Goal: Transaction & Acquisition: Register for event/course

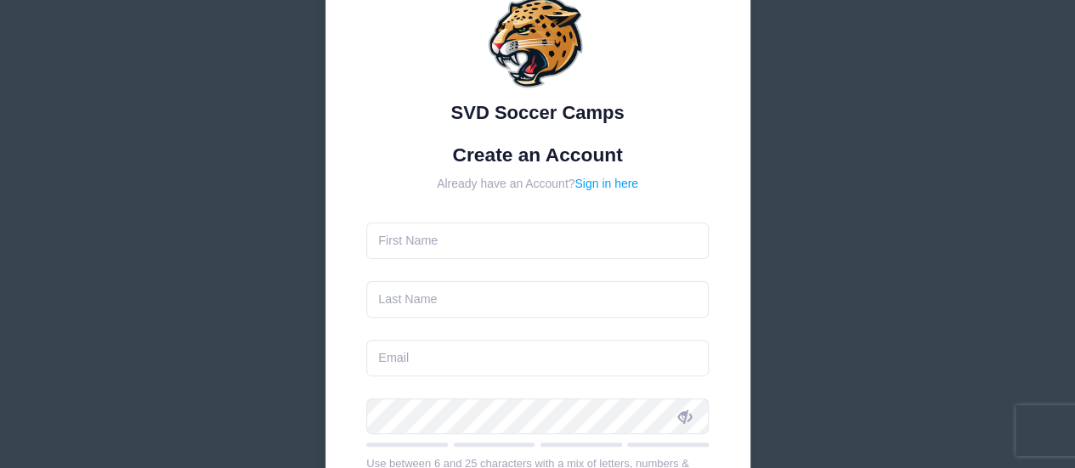
scroll to position [105, 0]
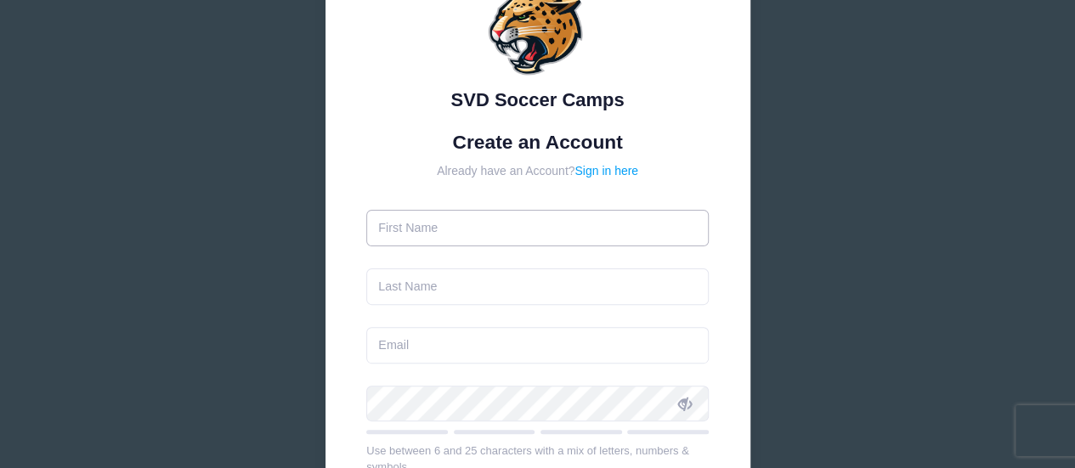
click at [469, 244] on input "text" at bounding box center [537, 228] width 342 height 37
type input "[PERSON_NAME]"
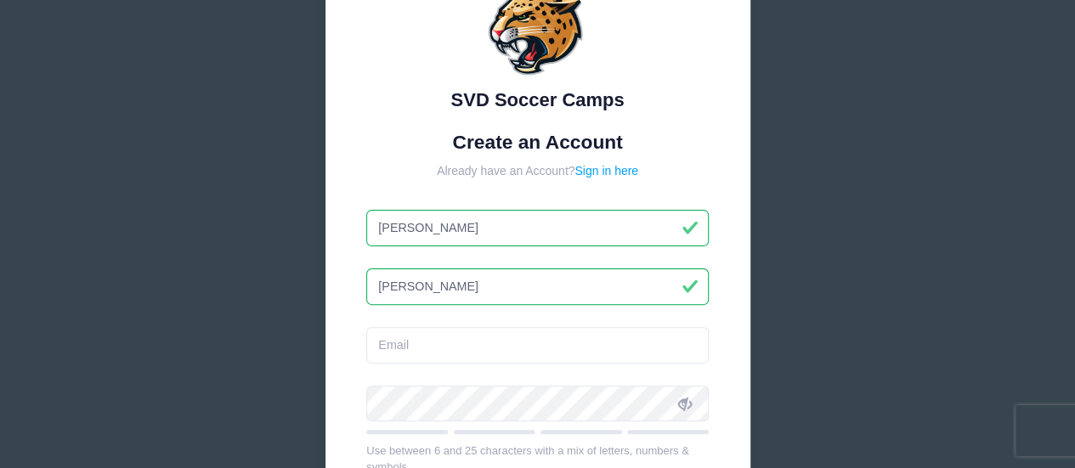
type input "[PERSON_NAME]"
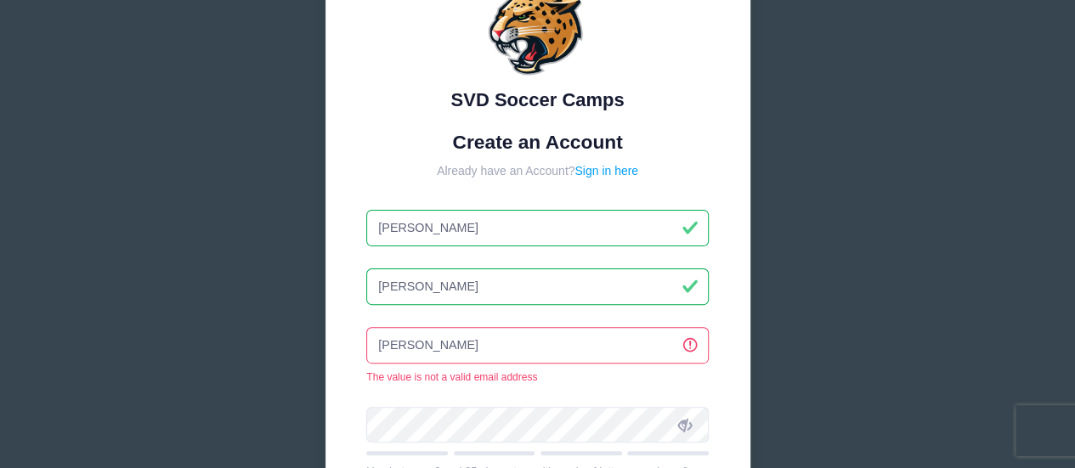
type input "[PERSON_NAME][EMAIL_ADDRESS][PERSON_NAME][DOMAIN_NAME]"
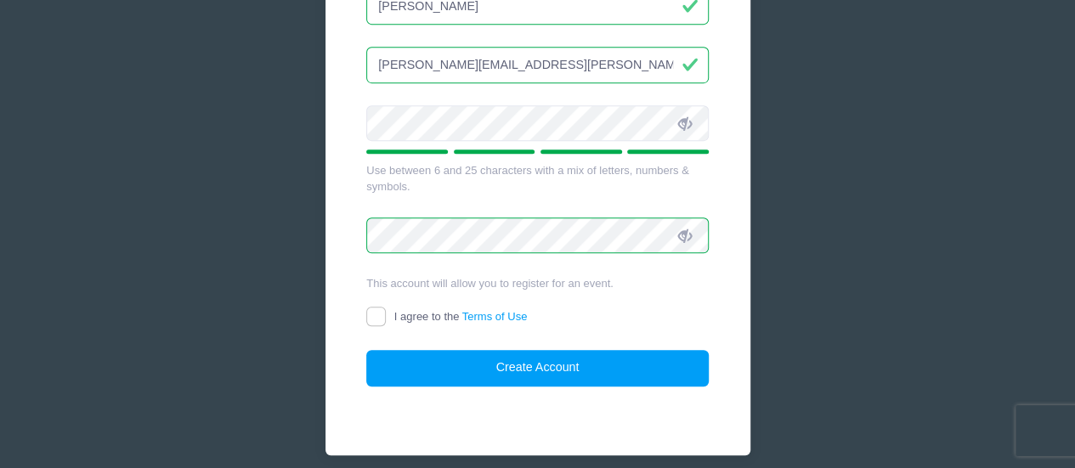
scroll to position [384, 0]
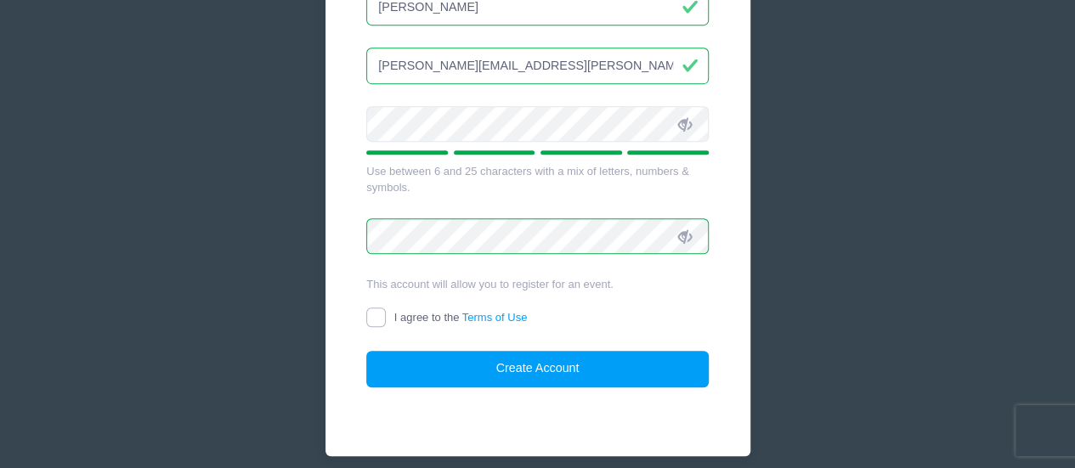
click at [379, 319] on input "I agree to the Terms of Use" at bounding box center [376, 318] width 20 height 20
checkbox input "true"
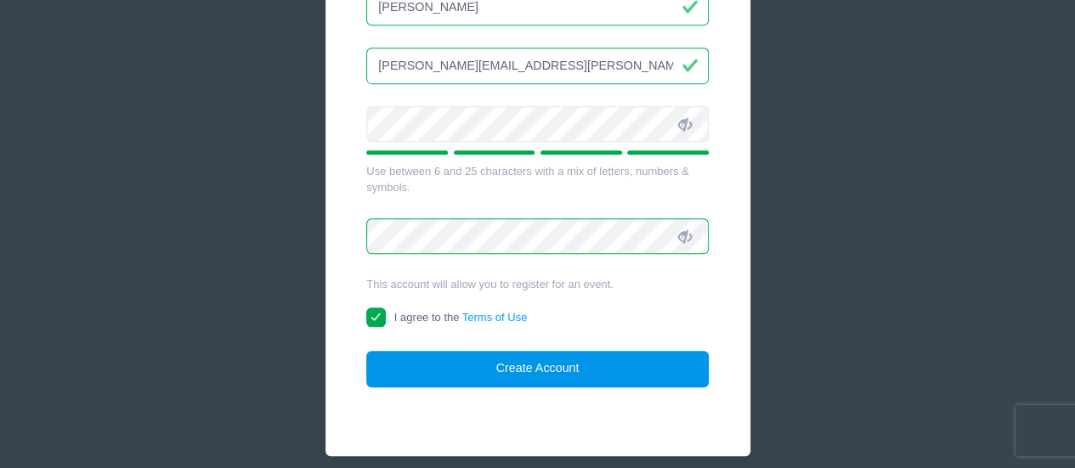
click at [576, 378] on button "Create Account" at bounding box center [537, 369] width 342 height 37
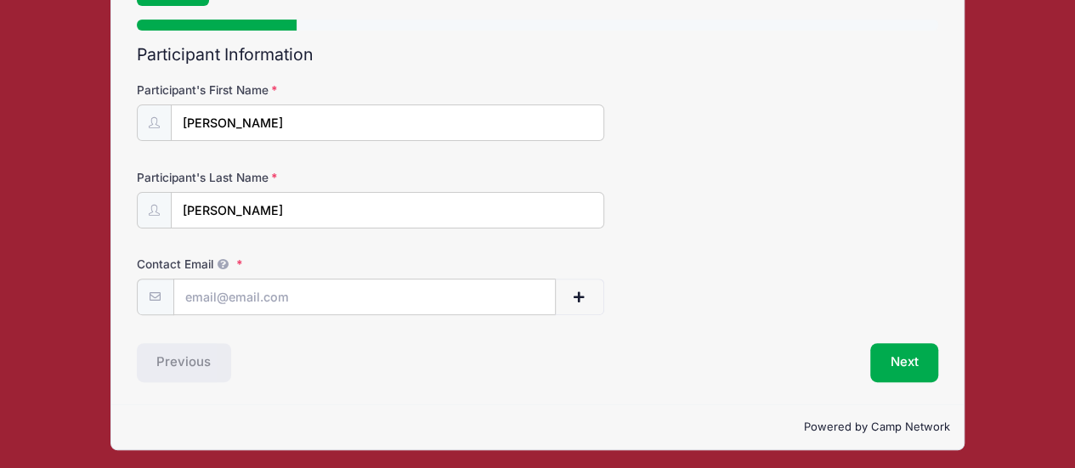
scroll to position [150, 0]
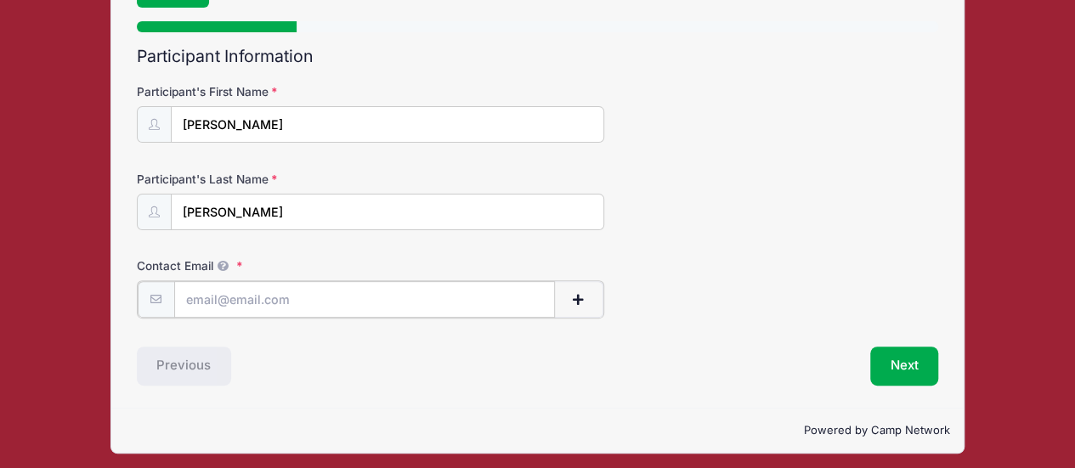
click at [245, 297] on input "Contact Email" at bounding box center [364, 299] width 381 height 37
type input "l"
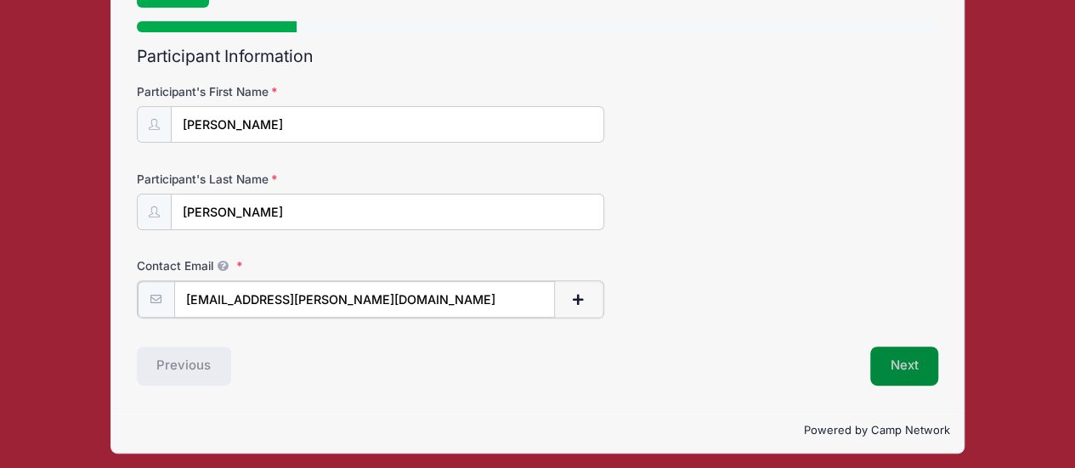
type input "[EMAIL_ADDRESS][PERSON_NAME][DOMAIN_NAME]"
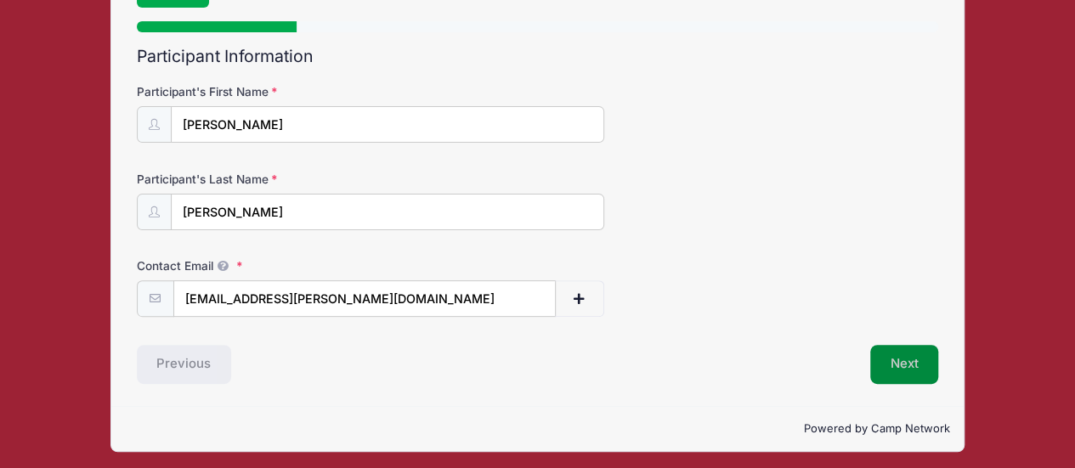
click at [891, 370] on button "Next" at bounding box center [904, 364] width 69 height 39
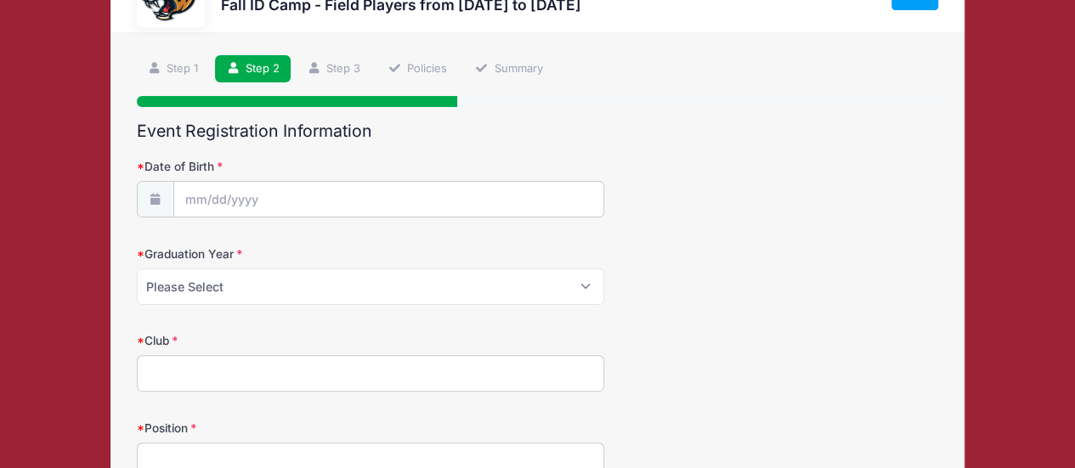
scroll to position [0, 0]
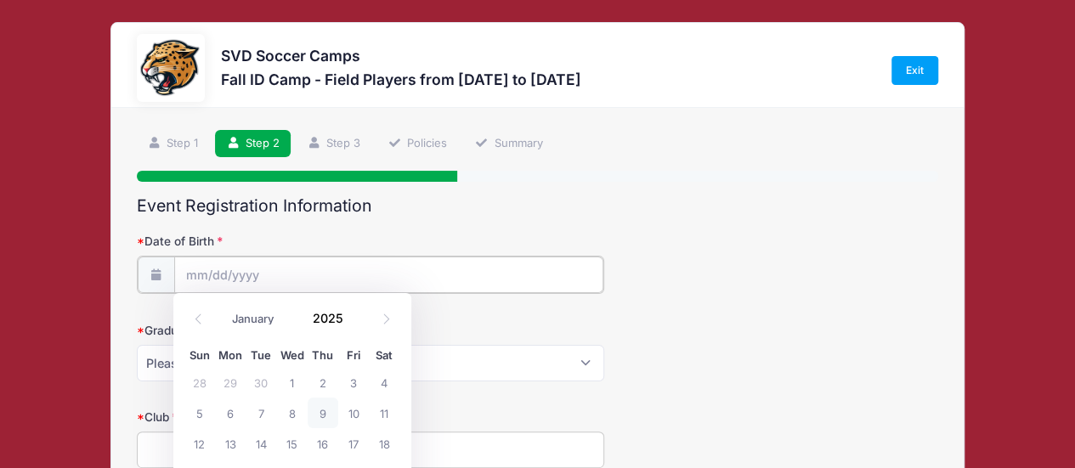
click at [521, 273] on input "Date of Birth" at bounding box center [388, 275] width 429 height 37
click at [329, 316] on input "2025" at bounding box center [332, 317] width 55 height 25
click at [194, 274] on input "Date of Birth" at bounding box center [388, 275] width 429 height 37
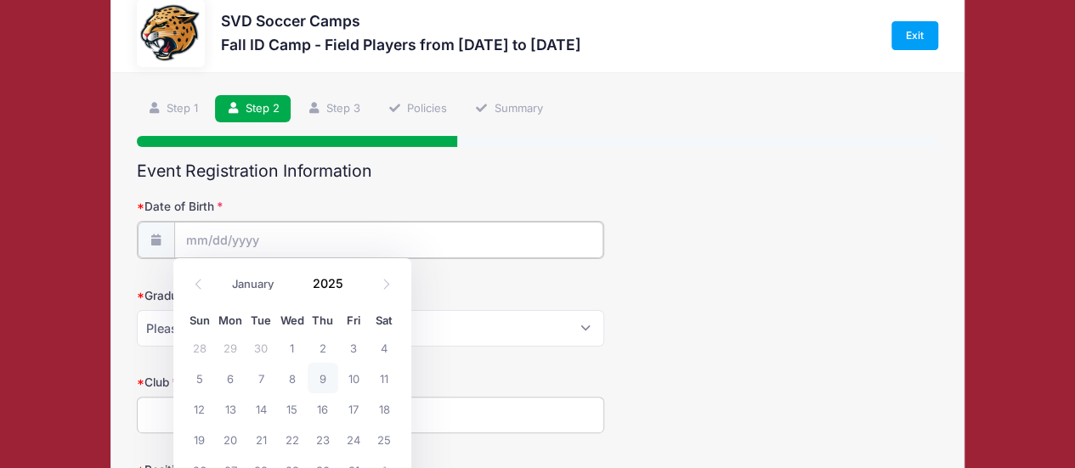
scroll to position [34, 0]
click at [196, 286] on icon at bounding box center [198, 285] width 11 height 11
select select "7"
click at [354, 375] on span "8" at bounding box center [353, 379] width 31 height 31
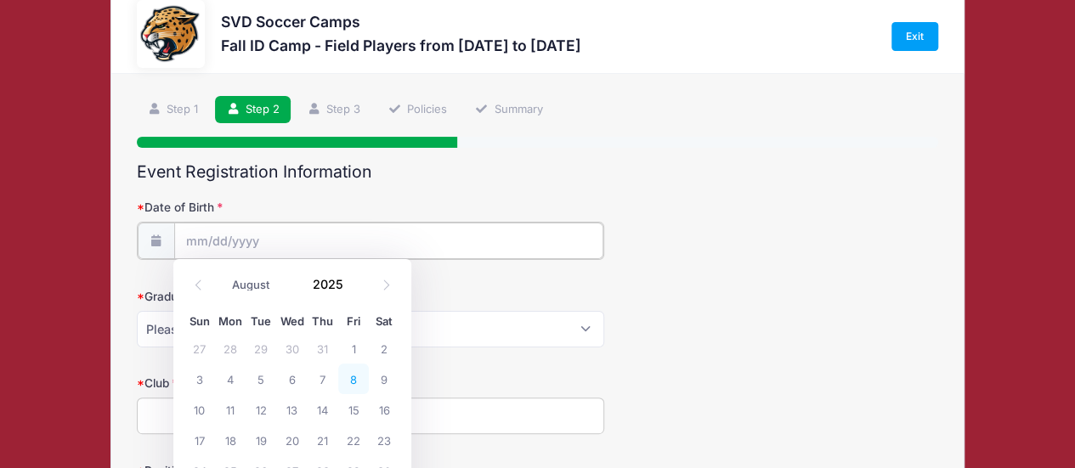
type input "08/08/2025"
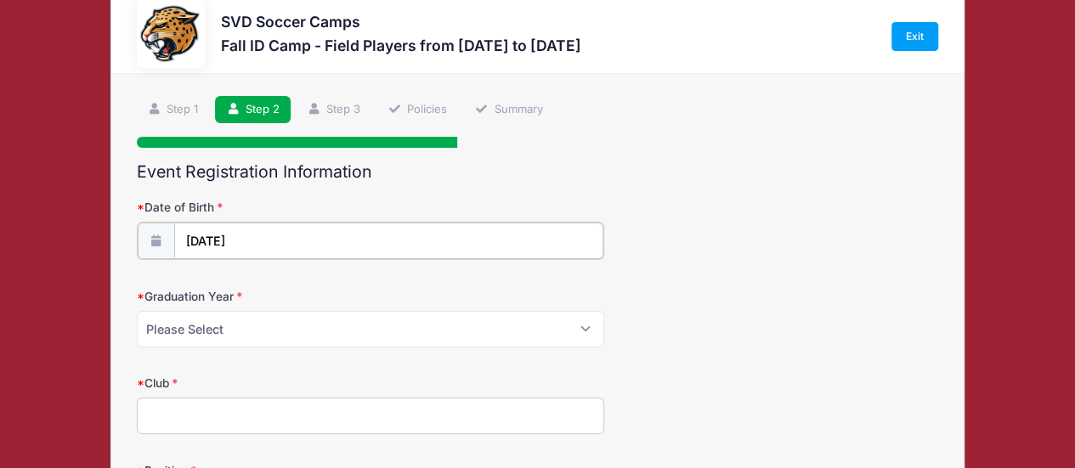
click at [257, 223] on input "08/08/2025" at bounding box center [388, 241] width 429 height 37
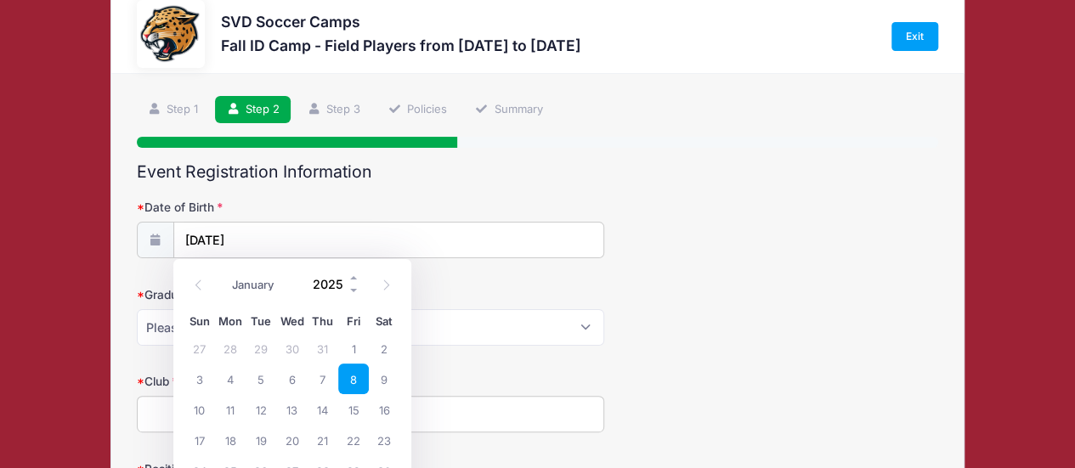
click at [333, 285] on input "2025" at bounding box center [332, 283] width 55 height 25
click at [350, 274] on span at bounding box center [354, 277] width 12 height 13
click at [352, 285] on span at bounding box center [354, 290] width 12 height 13
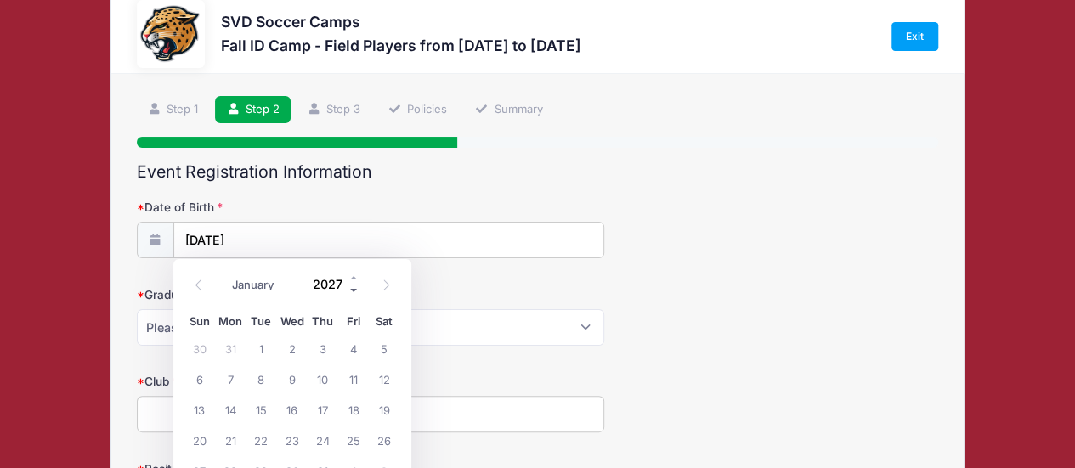
click at [352, 285] on span at bounding box center [354, 290] width 12 height 13
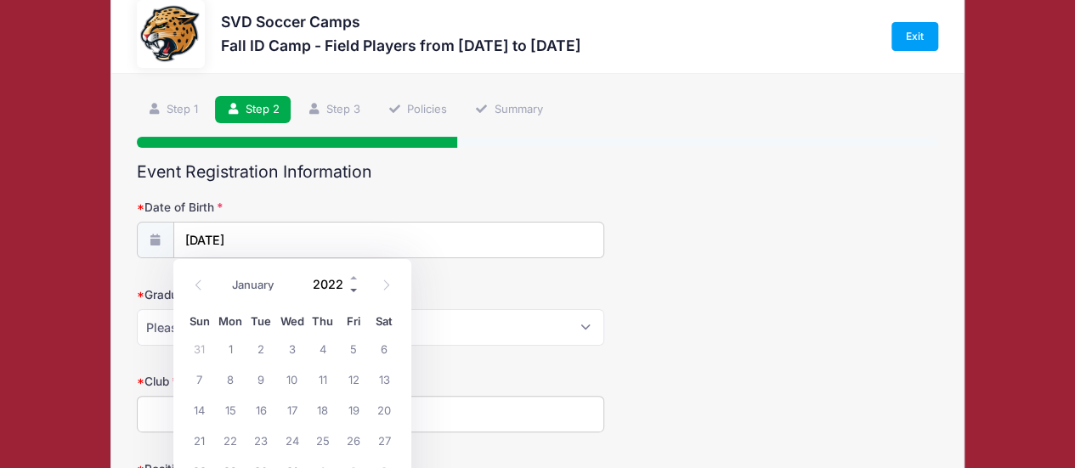
click at [352, 285] on span at bounding box center [354, 290] width 12 height 13
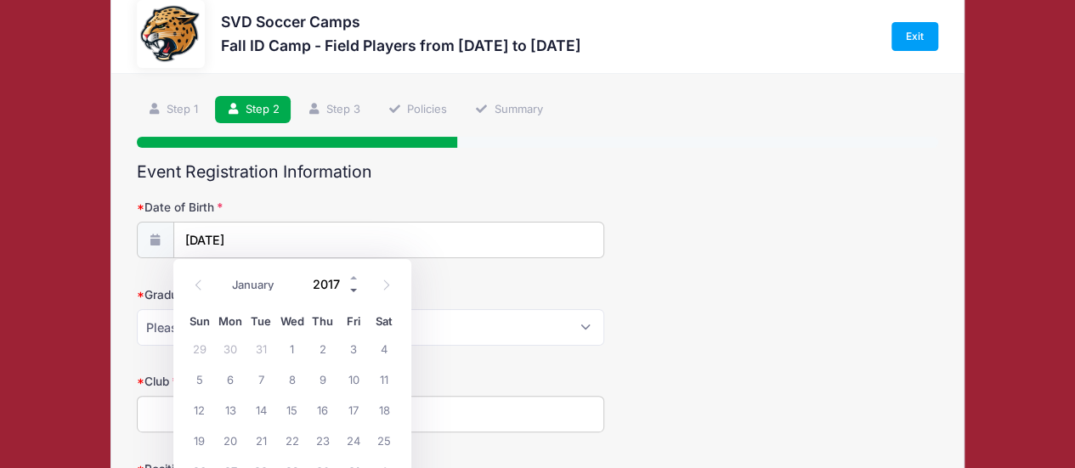
click at [352, 285] on span at bounding box center [354, 290] width 12 height 13
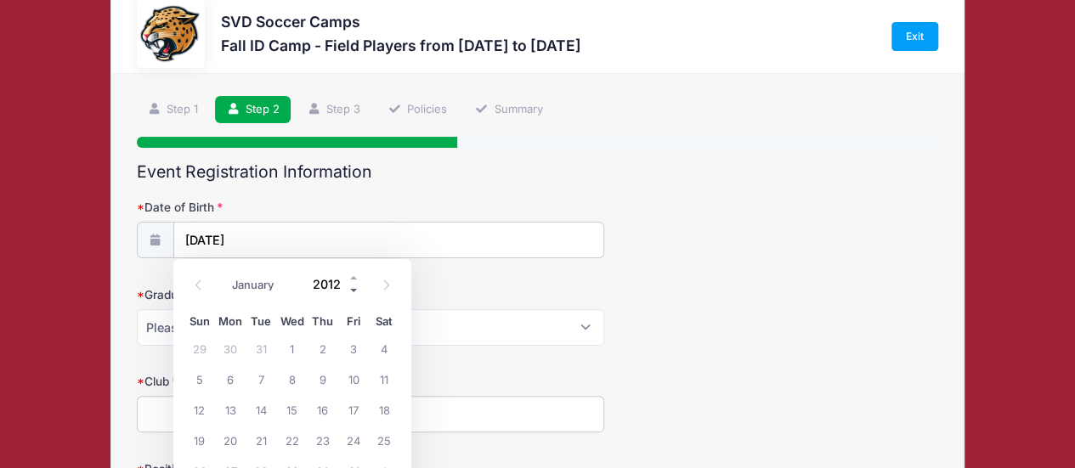
click at [352, 285] on span at bounding box center [354, 290] width 12 height 13
type input "2009"
click at [391, 375] on span "8" at bounding box center [384, 379] width 31 height 31
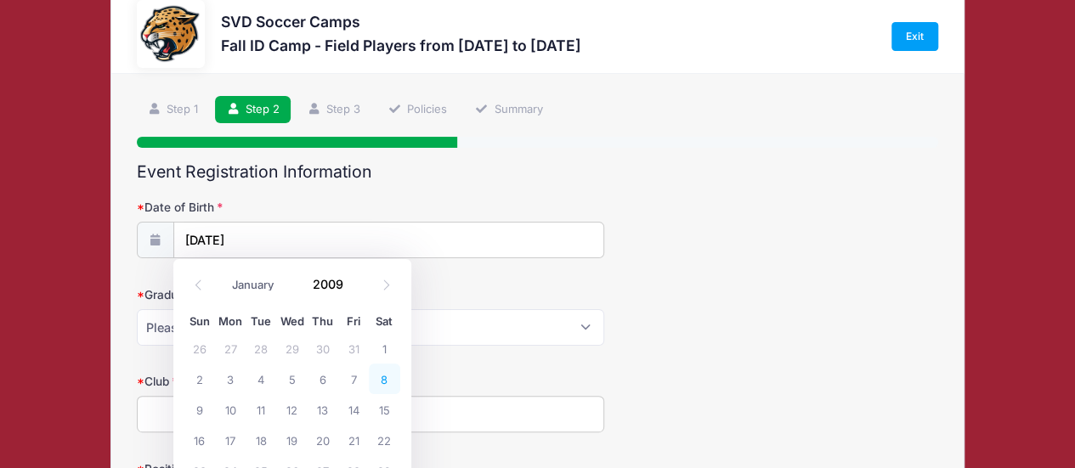
type input "08/08/2009"
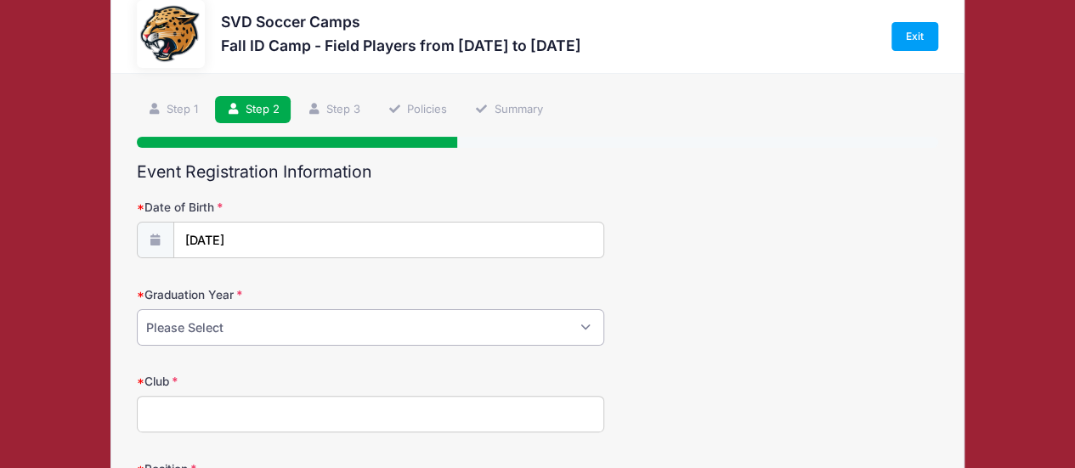
click at [447, 336] on select "Please Select 2024 2025 2026 2027 2028 2029" at bounding box center [370, 327] width 467 height 37
select select "2027"
click at [137, 309] on select "Please Select 2024 2025 2026 2027 2028 2029" at bounding box center [370, 327] width 467 height 37
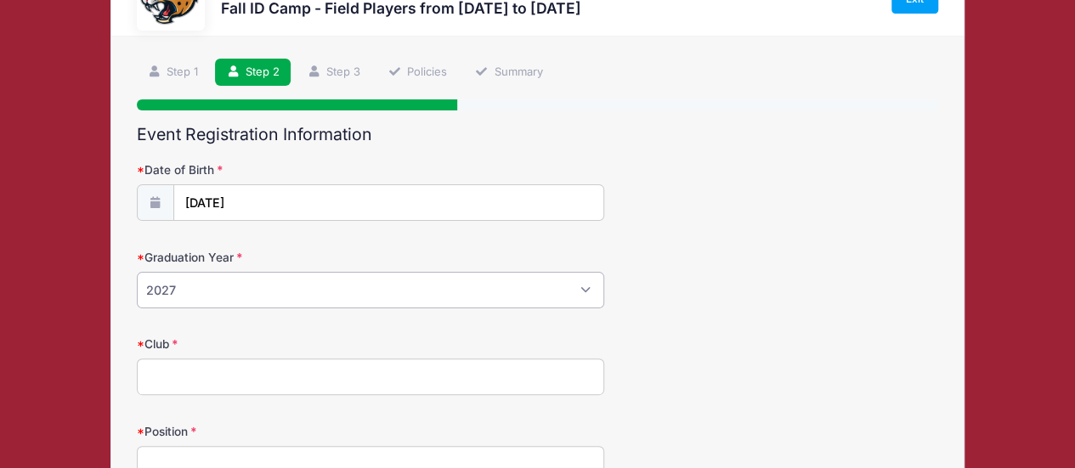
scroll to position [87, 0]
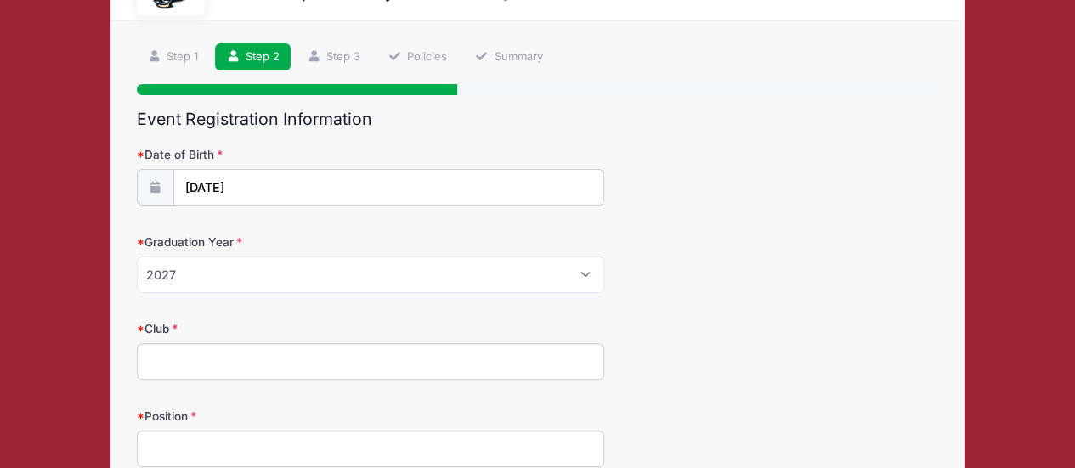
click at [354, 370] on input "Club" at bounding box center [370, 361] width 467 height 37
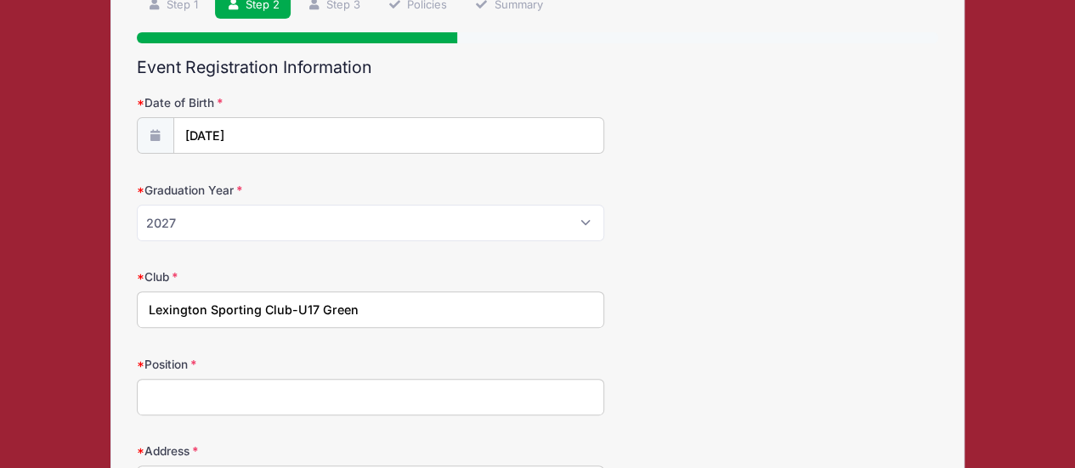
scroll to position [138, 0]
drag, startPoint x: 372, startPoint y: 314, endPoint x: 296, endPoint y: 312, distance: 76.5
click at [296, 312] on input "Lexington Sporting Club-U17 Green" at bounding box center [370, 310] width 467 height 37
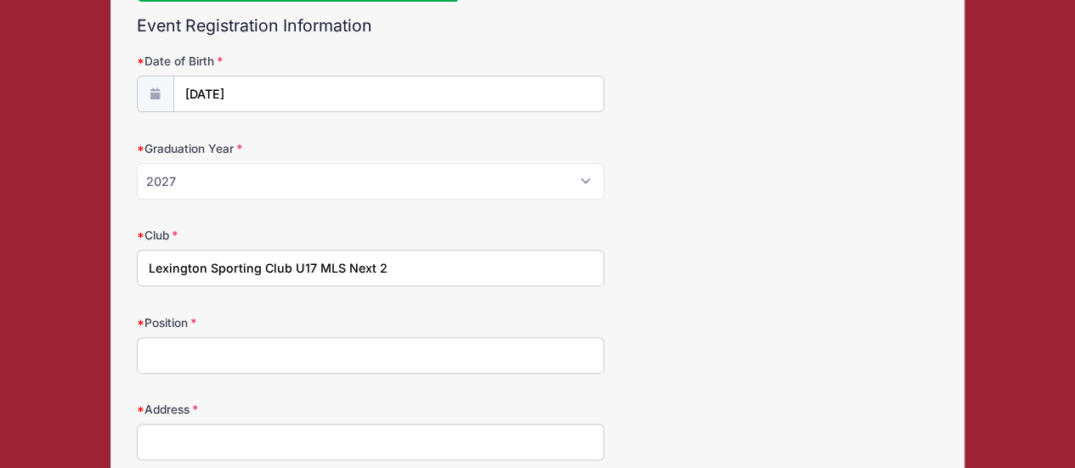
scroll to position [179, 0]
click at [287, 270] on input "Lexington Sporting Club U17 MLS Next 2" at bounding box center [370, 269] width 467 height 37
click at [320, 268] on input "Lexington Sporting Club: U17 MLS Next 2" at bounding box center [370, 269] width 467 height 37
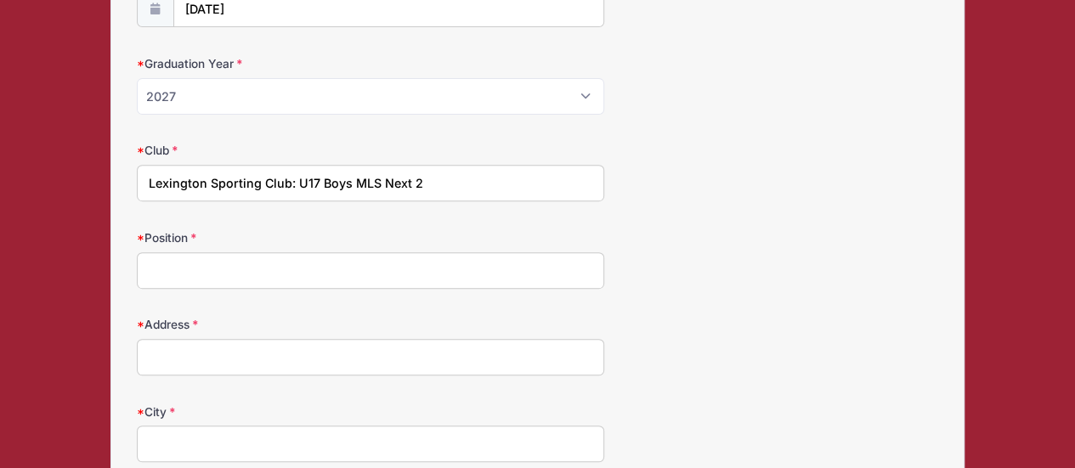
scroll to position [264, 0]
type input "Lexington Sporting Club: U17 Boys MLS Next 2"
click at [320, 268] on input "Position" at bounding box center [370, 271] width 467 height 37
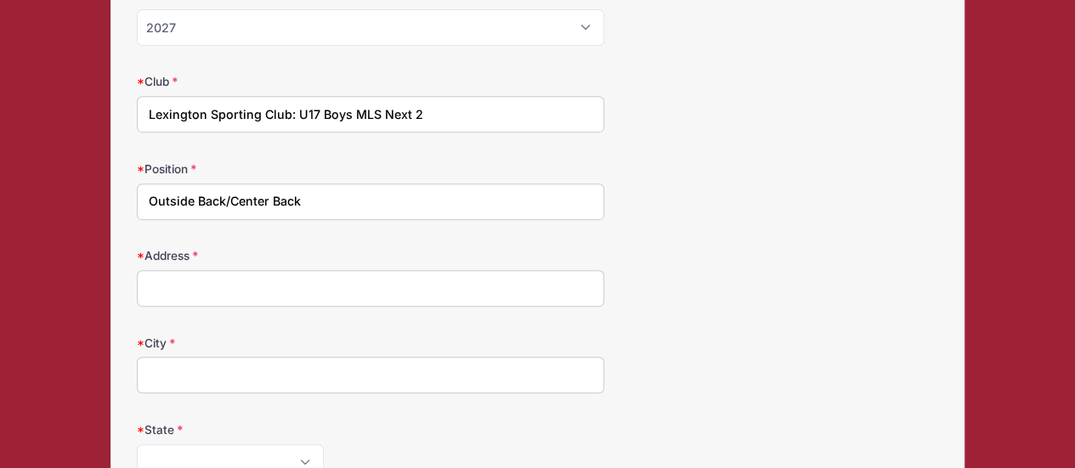
scroll to position [341, 0]
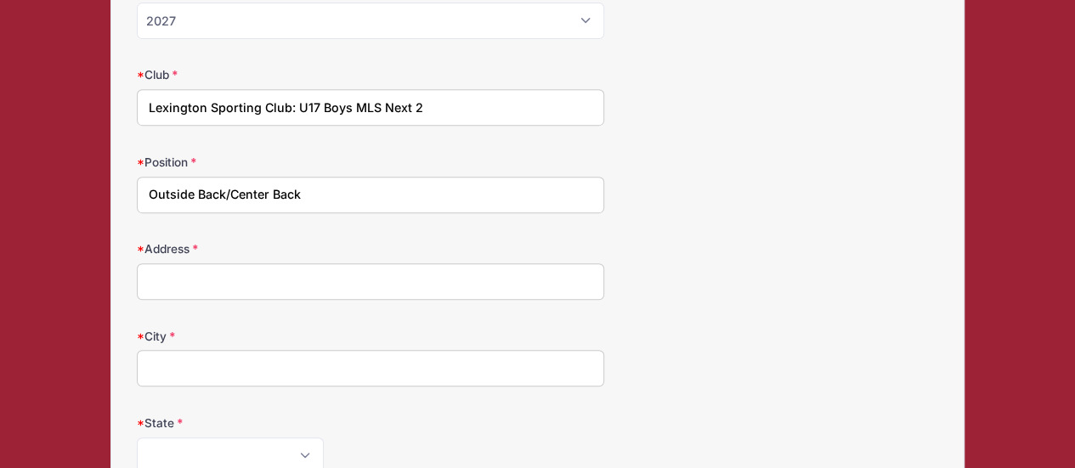
type input "Outside Back/Center Back"
click at [320, 268] on input "Address" at bounding box center [370, 281] width 467 height 37
type input "2057 Moss Creek Ct."
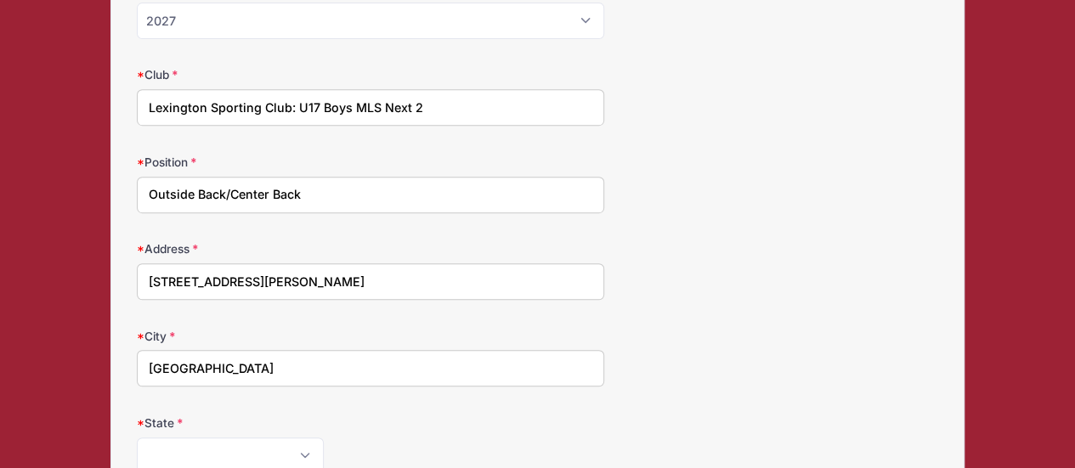
type input "Richmond"
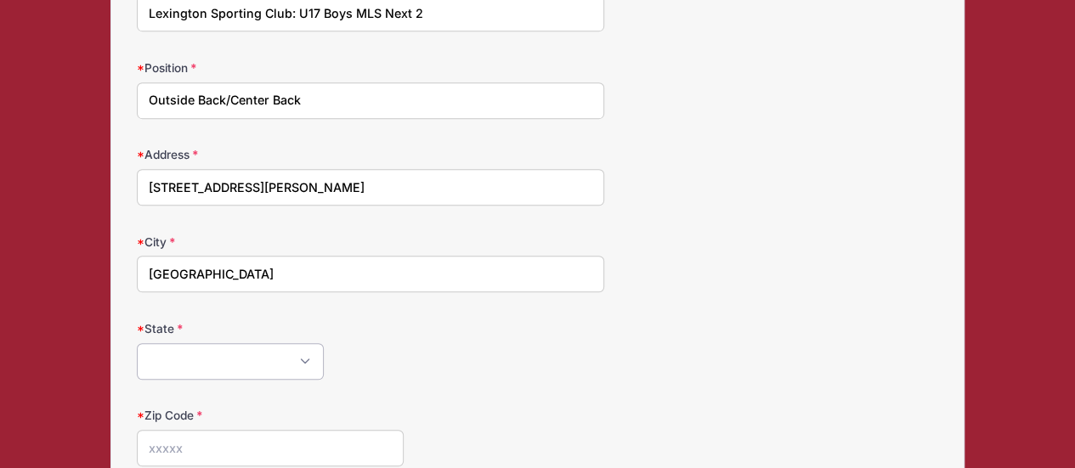
scroll to position [501, 0]
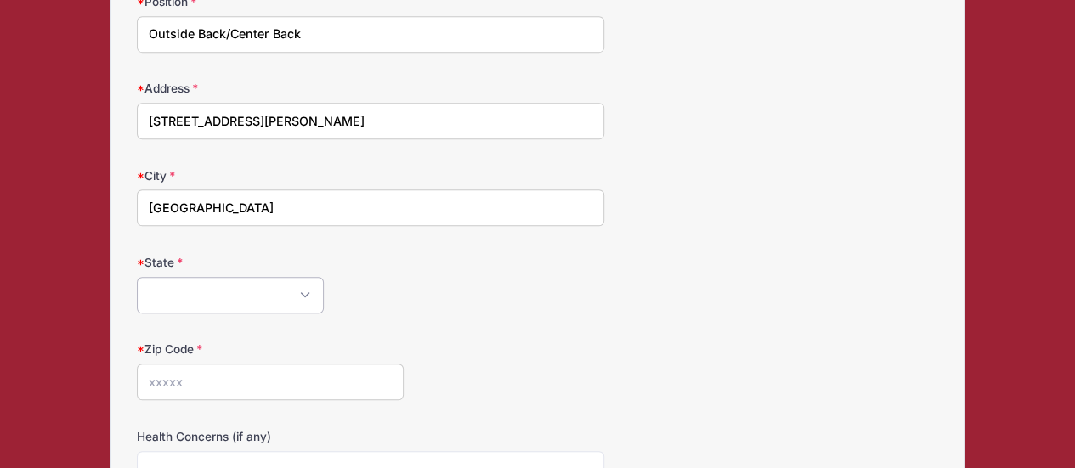
click at [306, 289] on select "Alabama Alaska American Samoa Arizona Arkansas Armed Forces Africa Armed Forces…" at bounding box center [230, 295] width 187 height 37
select select "KY"
click at [137, 277] on select "Alabama Alaska American Samoa Arizona Arkansas Armed Forces Africa Armed Forces…" at bounding box center [230, 295] width 187 height 37
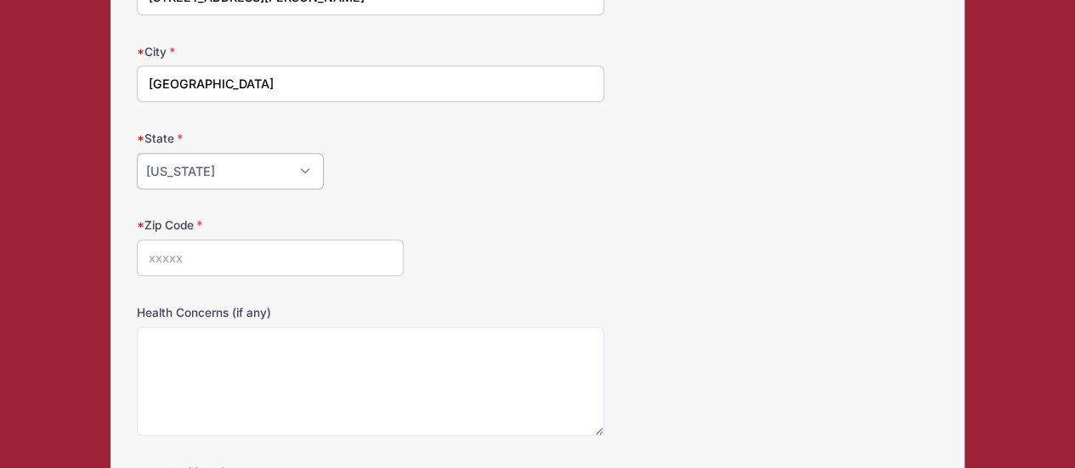
scroll to position [637, 0]
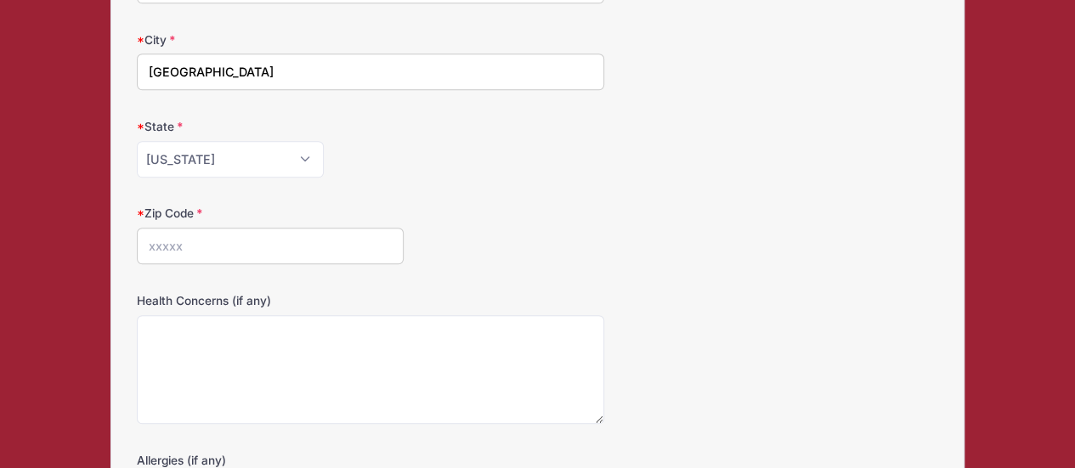
click at [274, 244] on input "Zip Code" at bounding box center [271, 246] width 268 height 37
type input "40475"
click at [426, 249] on div "Zip Code 40475" at bounding box center [538, 234] width 802 height 59
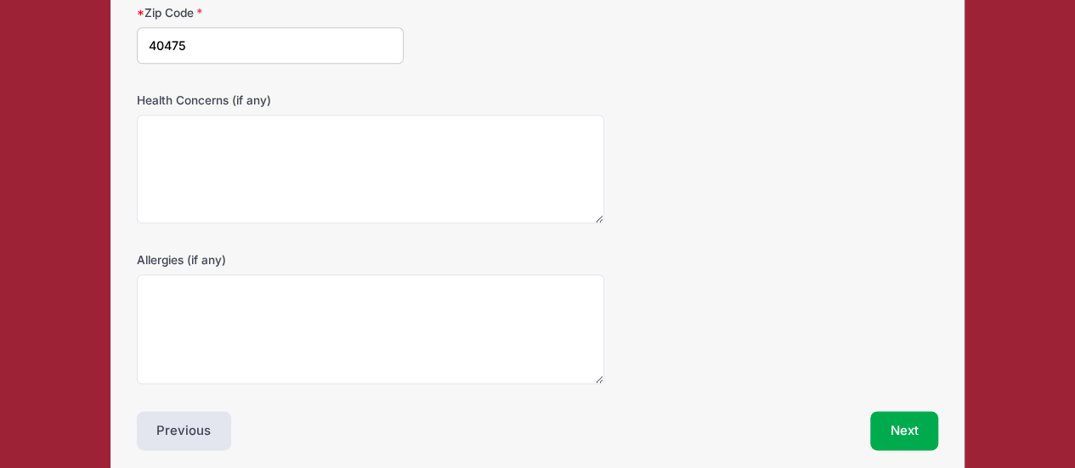
scroll to position [902, 0]
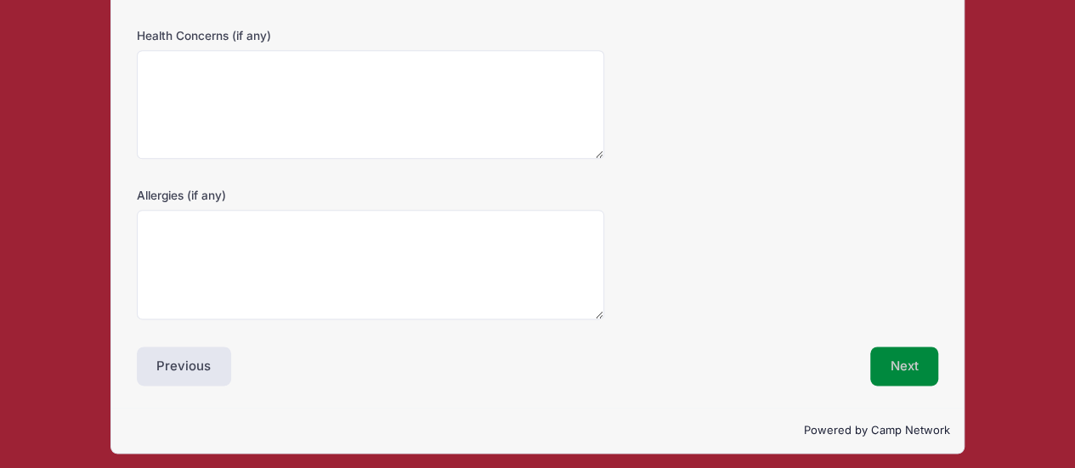
click at [916, 368] on button "Next" at bounding box center [904, 366] width 69 height 39
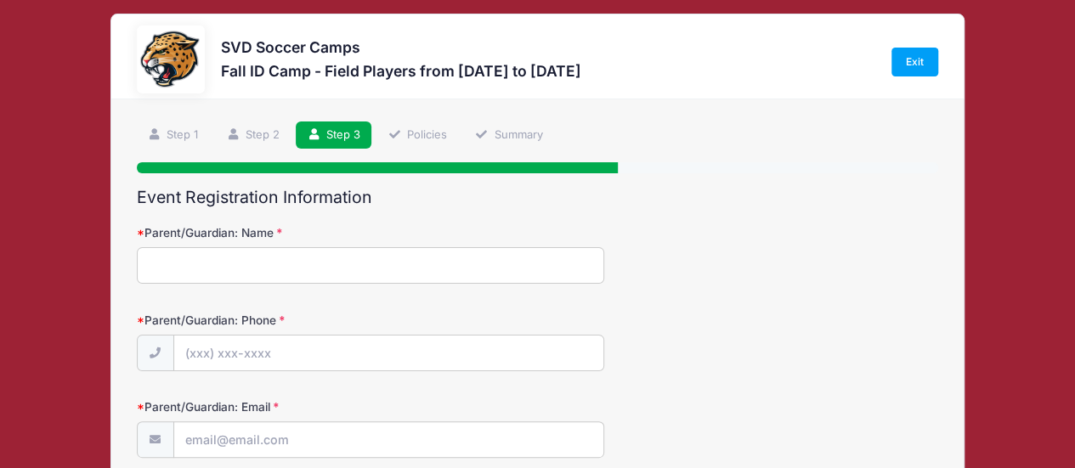
scroll to position [0, 0]
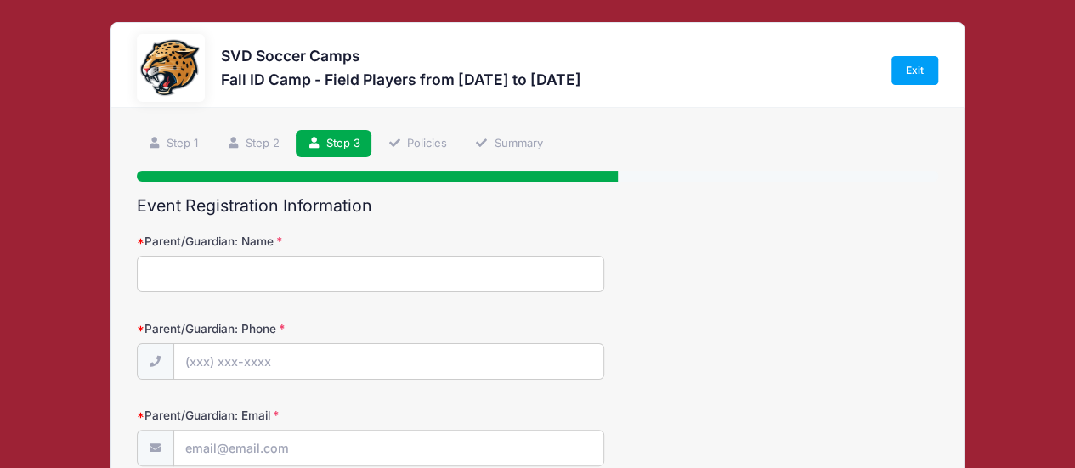
click at [495, 283] on input "Parent/Guardian: Name" at bounding box center [370, 274] width 467 height 37
type input "Adrienne Bauer"
click at [496, 363] on input "Parent/Guardian: Phone" at bounding box center [388, 362] width 429 height 37
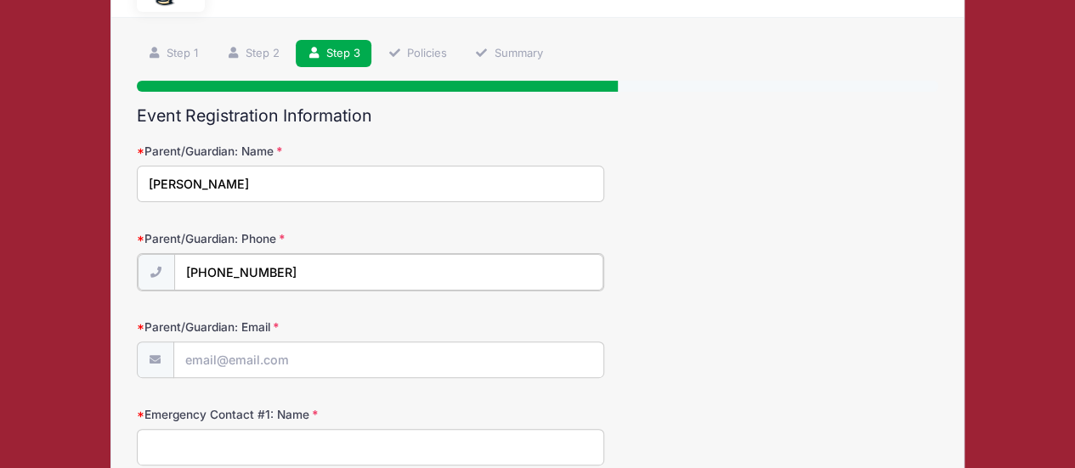
scroll to position [105, 0]
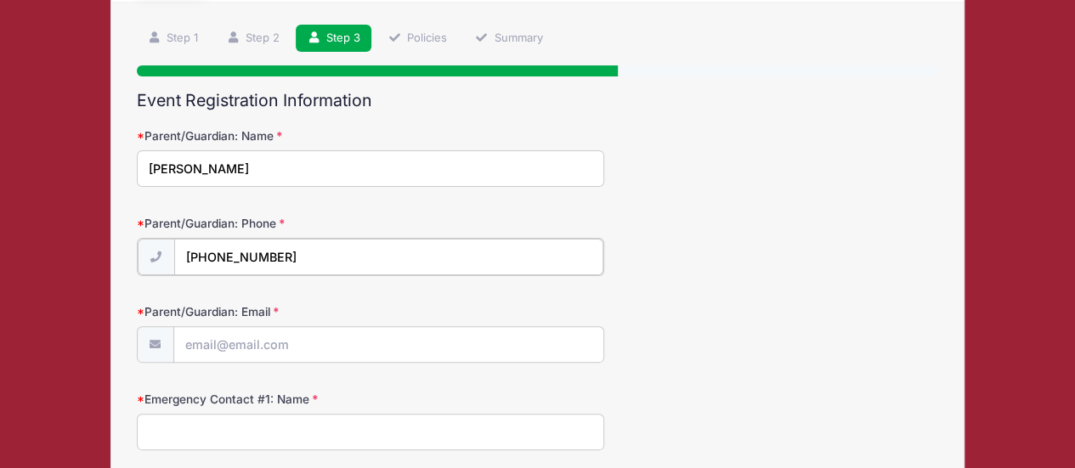
type input "(859) 358-7147"
click at [463, 347] on input "Parent/Guardian: Email" at bounding box center [388, 343] width 429 height 37
type input "[PERSON_NAME][EMAIL_ADDRESS][PERSON_NAME][DOMAIN_NAME]"
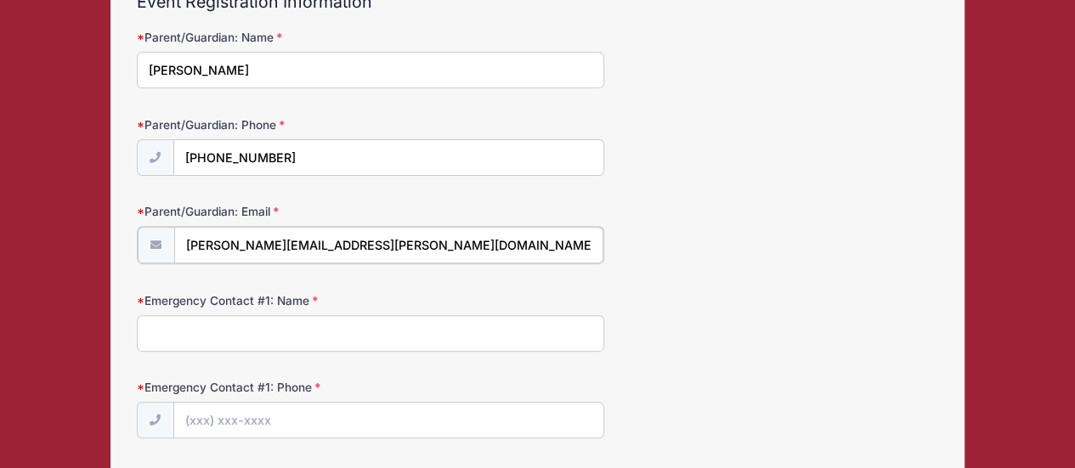
scroll to position [205, 0]
click at [389, 329] on input "Emergency Contact #1: Name" at bounding box center [370, 331] width 467 height 37
type input "Adrienne Bauer"
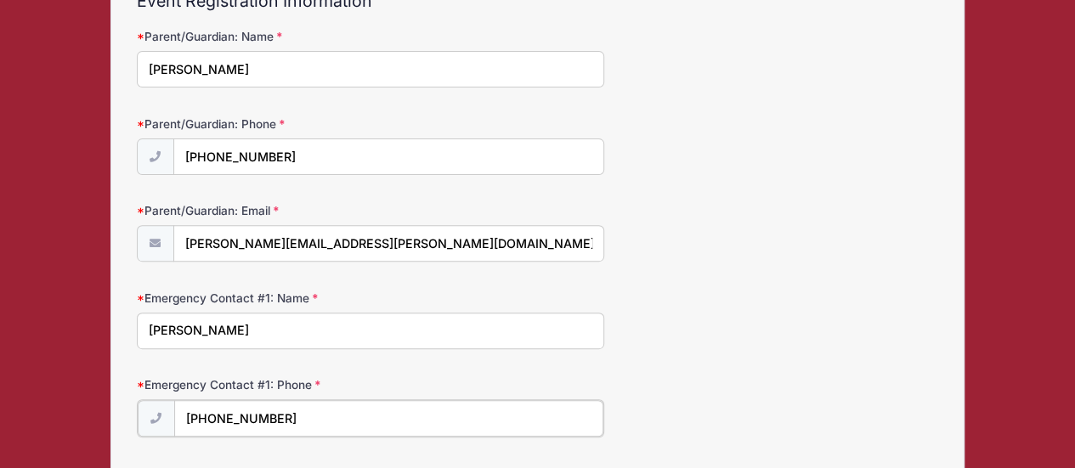
type input "(859) 357-7148"
click at [169, 331] on input "Adrienne Bauer" at bounding box center [370, 331] width 467 height 37
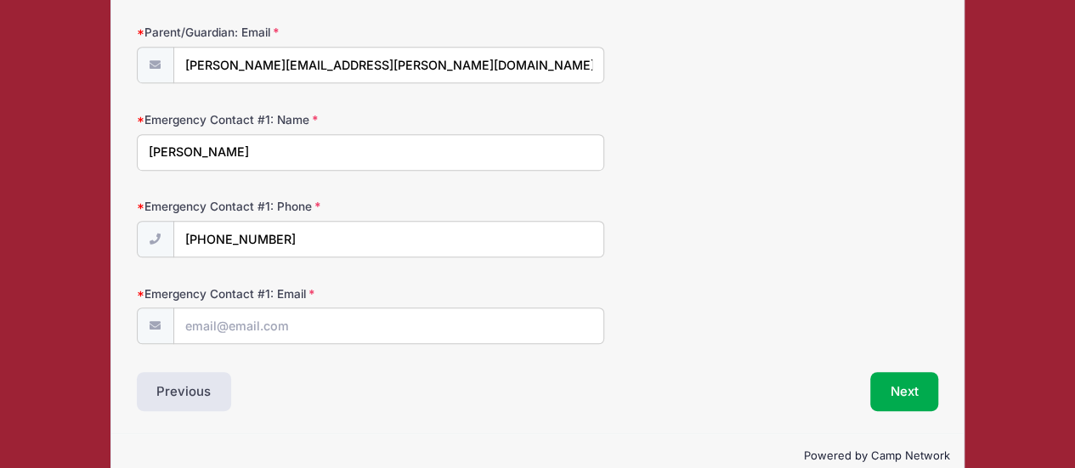
scroll to position [382, 0]
type input "Ryan Bauer"
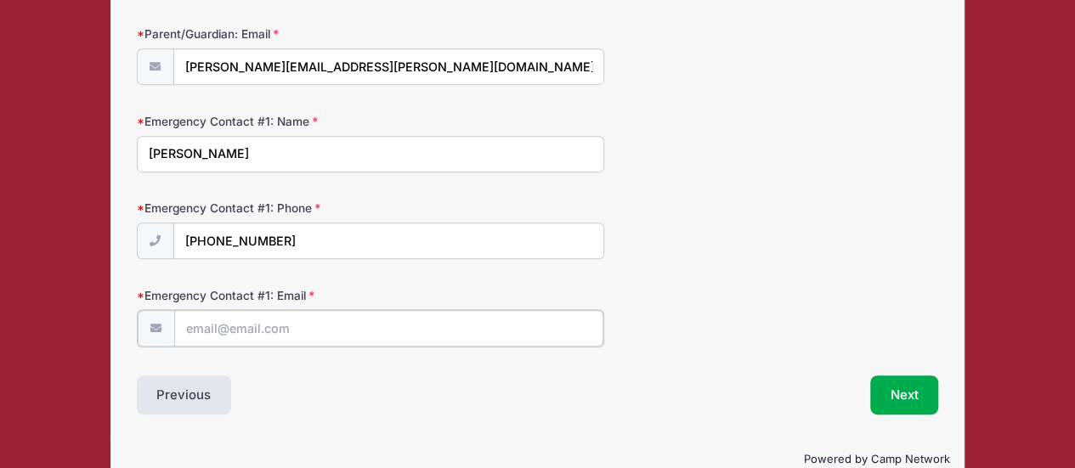
click at [238, 329] on input "Emergency Contact #1: Email" at bounding box center [388, 328] width 429 height 37
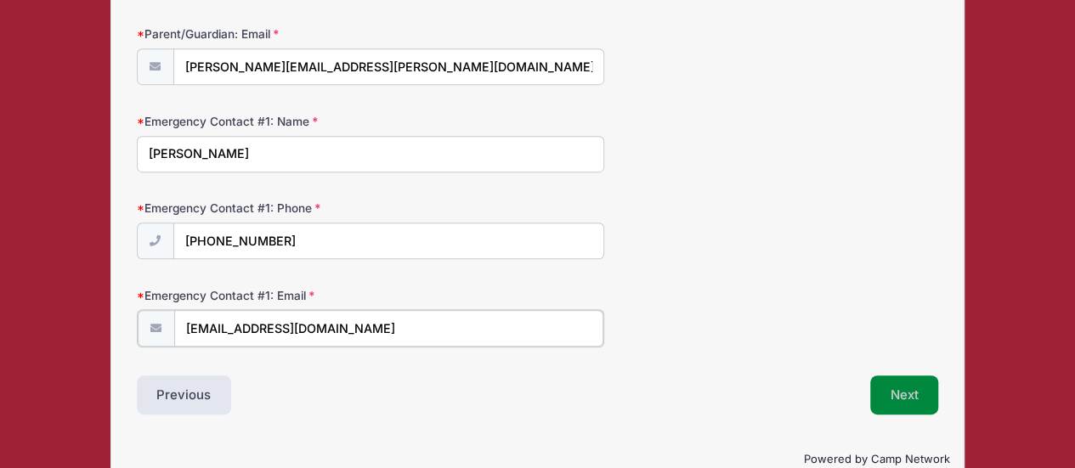
type input "r1bauer@yahoo.com"
click at [913, 402] on button "Next" at bounding box center [904, 393] width 69 height 39
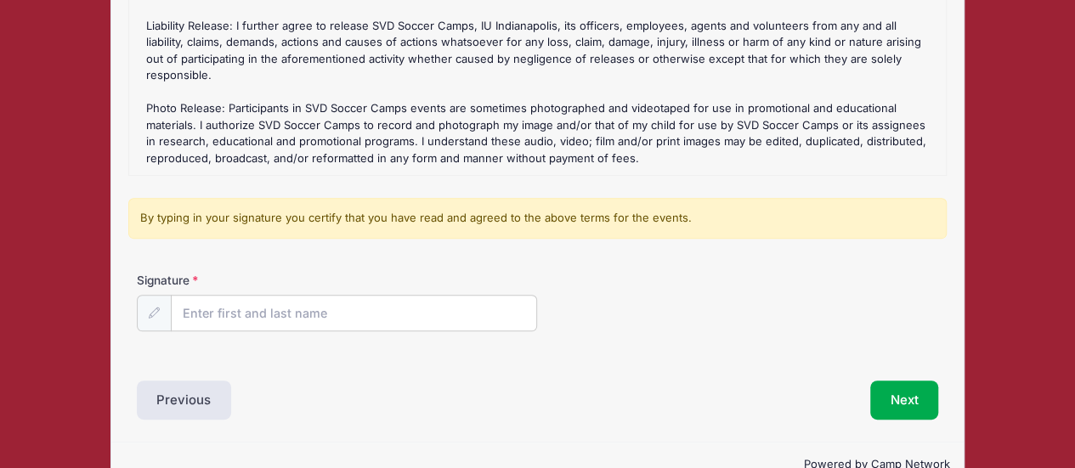
scroll to position [357, 0]
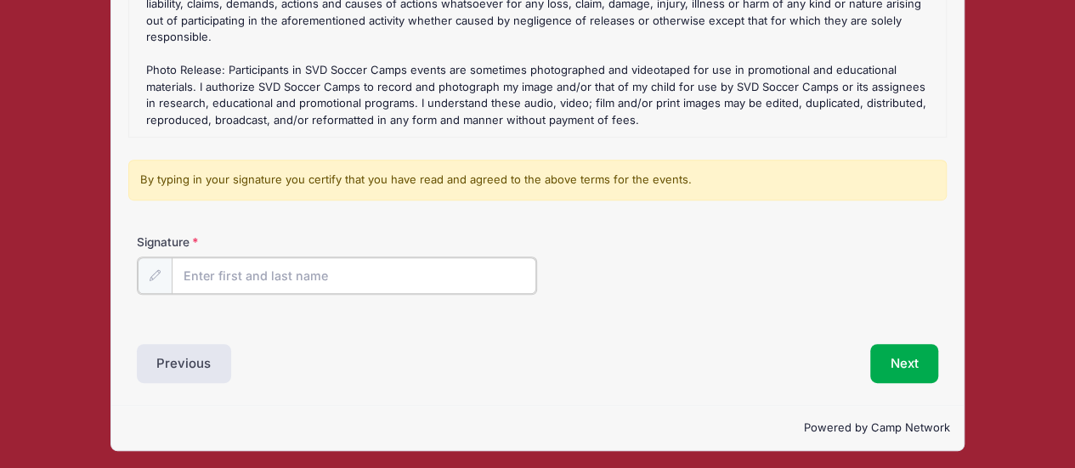
click at [296, 268] on input "Signature" at bounding box center [354, 275] width 365 height 37
type input "Adrienne Bauer"
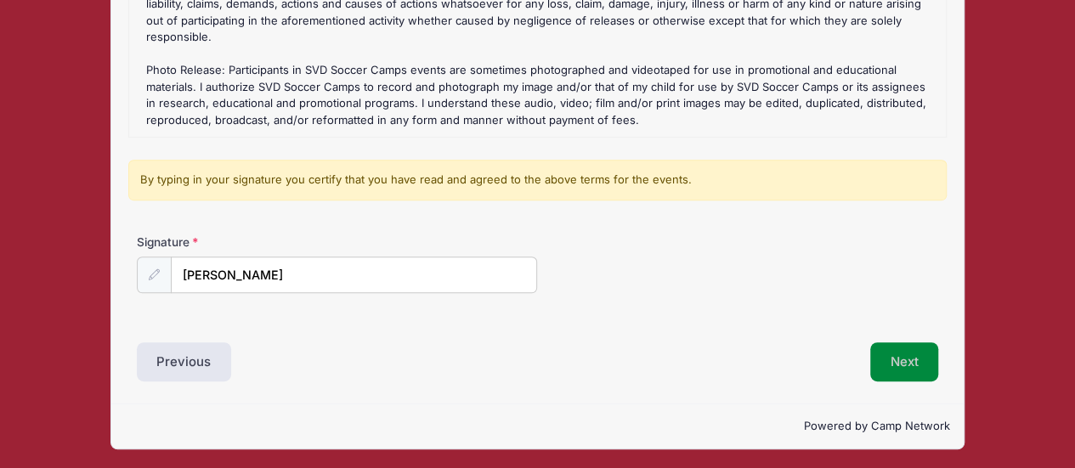
click at [889, 361] on button "Next" at bounding box center [904, 361] width 69 height 39
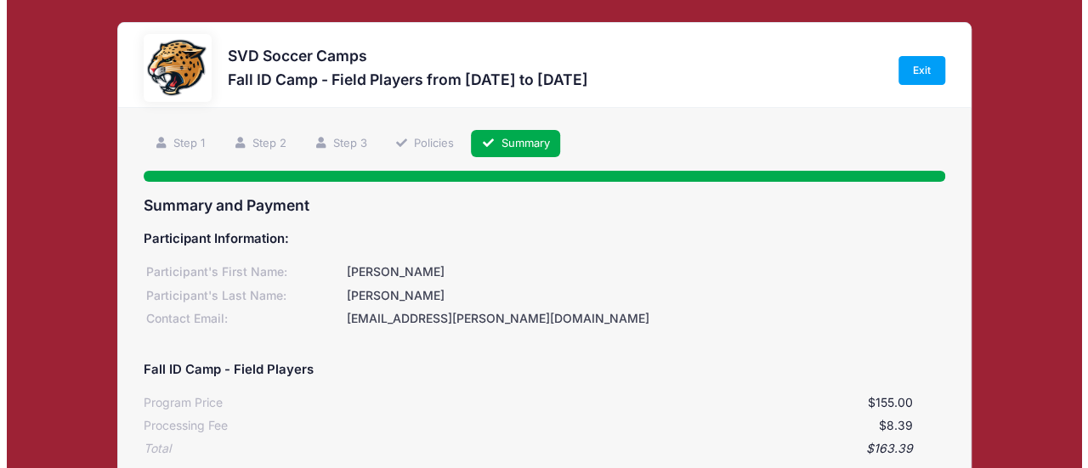
scroll to position [337, 0]
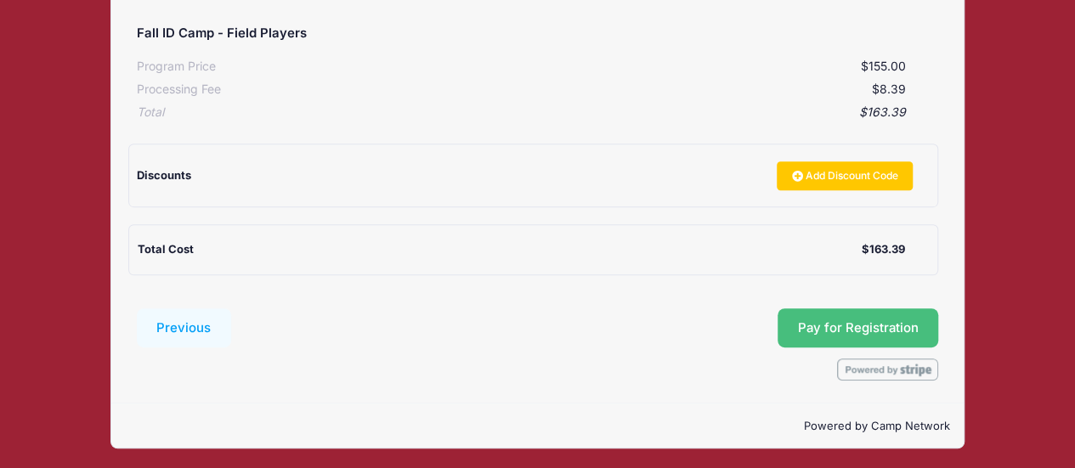
click at [808, 331] on button "Pay for Registration" at bounding box center [858, 327] width 161 height 39
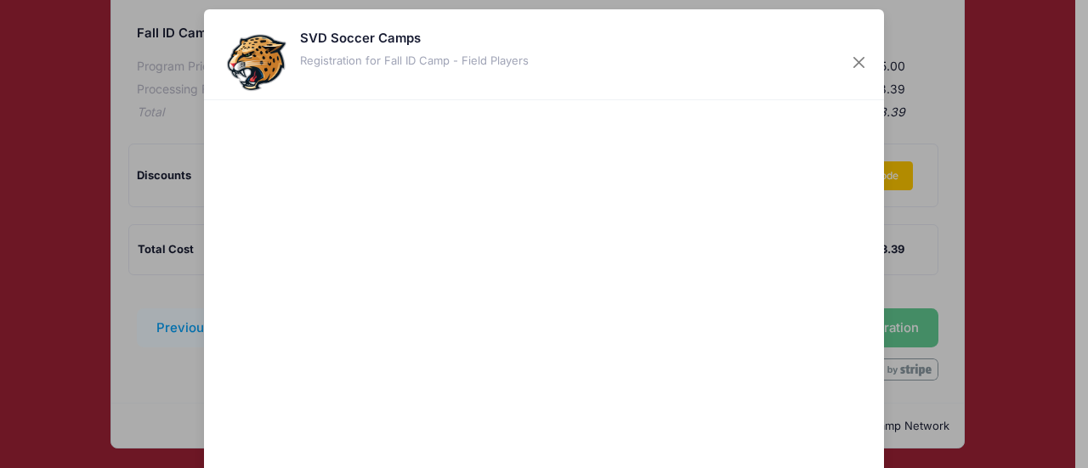
scroll to position [10, 0]
click at [743, 421] on div at bounding box center [708, 332] width 313 height 447
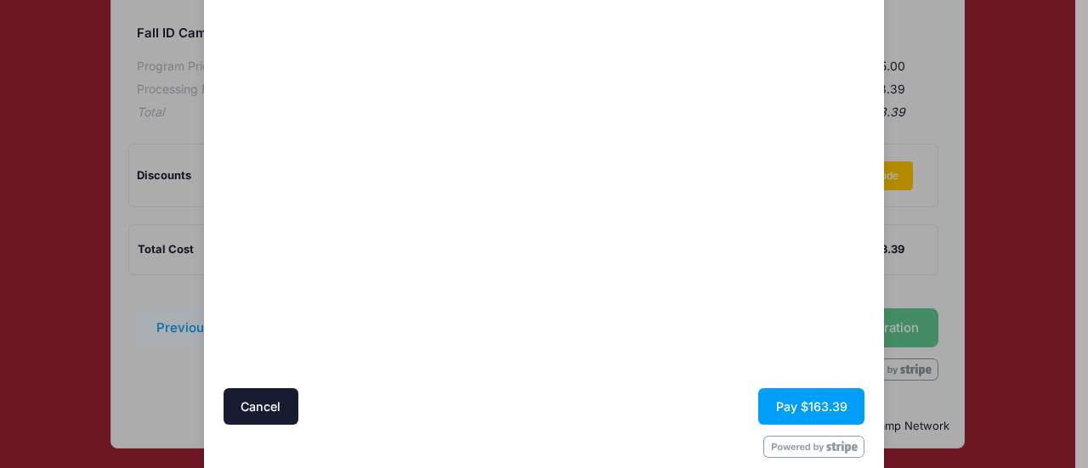
scroll to position [212, 0]
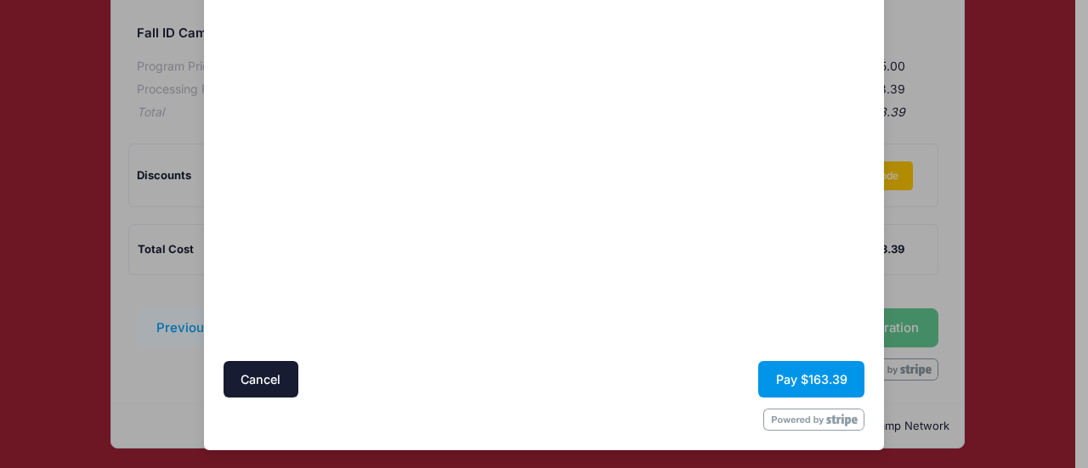
click at [787, 382] on button "Pay $163.39" at bounding box center [811, 379] width 106 height 37
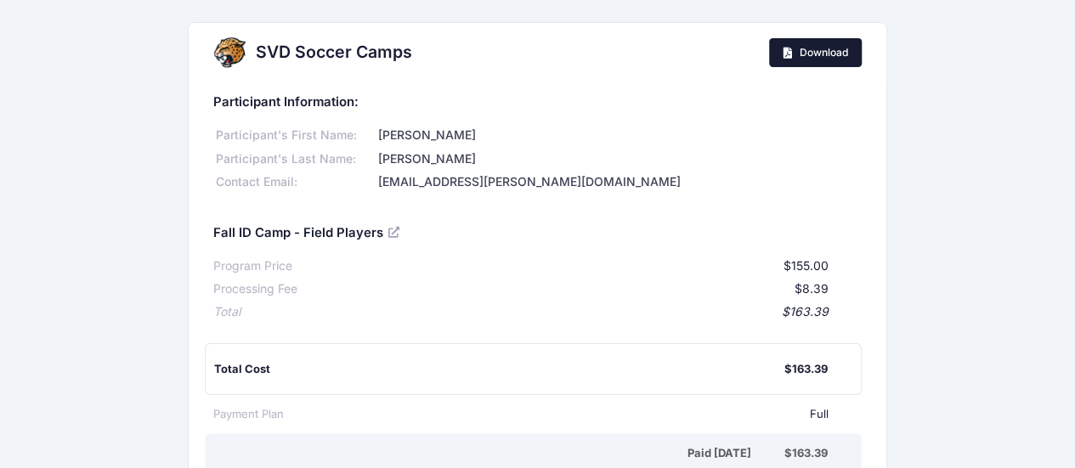
click at [792, 54] on link "Download" at bounding box center [815, 52] width 93 height 29
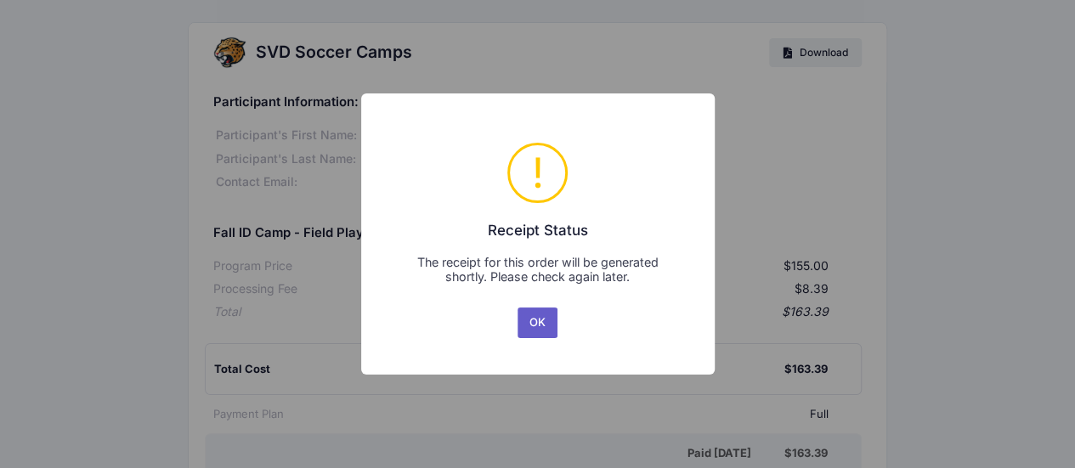
click at [539, 317] on button "OK" at bounding box center [538, 323] width 41 height 31
